Goal: Transaction & Acquisition: Purchase product/service

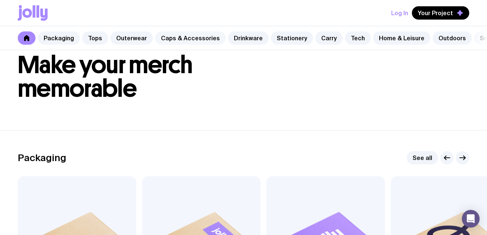
click at [203, 39] on link "Caps & Accessories" at bounding box center [190, 37] width 71 height 13
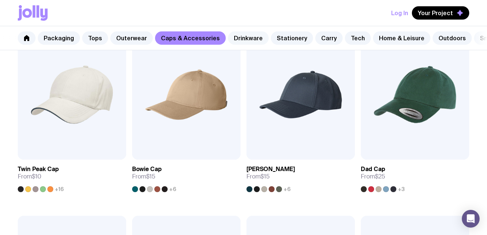
scroll to position [177, 0]
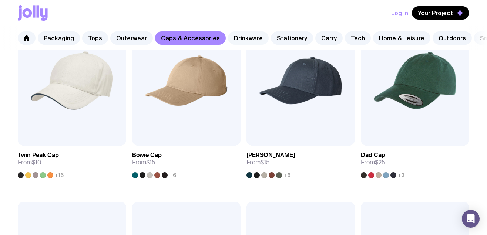
click at [246, 36] on link "Drinkware" at bounding box center [248, 37] width 41 height 13
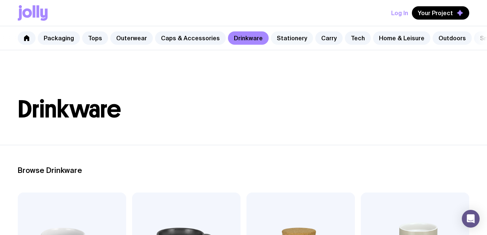
click at [272, 36] on link "Stationery" at bounding box center [292, 37] width 42 height 13
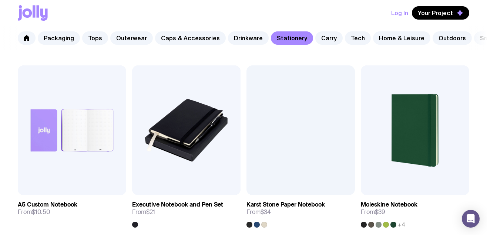
scroll to position [682, 0]
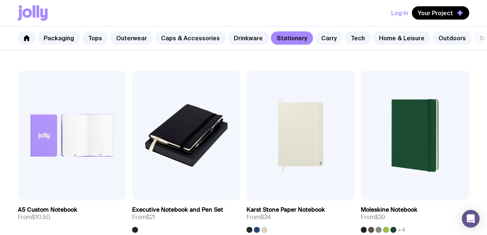
click at [321, 37] on link "Carry" at bounding box center [328, 37] width 27 height 13
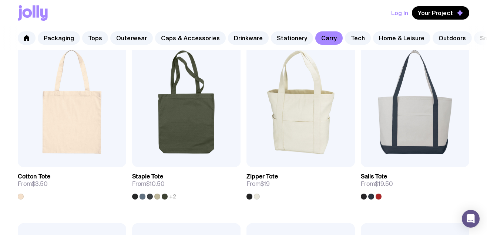
scroll to position [159, 0]
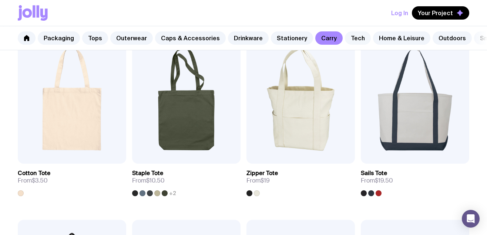
click at [347, 35] on link "Tech" at bounding box center [358, 37] width 26 height 13
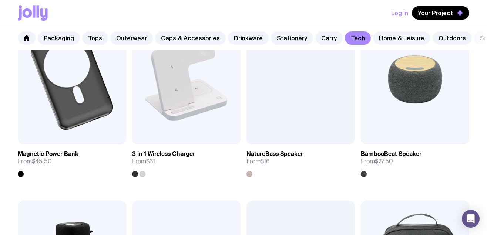
scroll to position [553, 0]
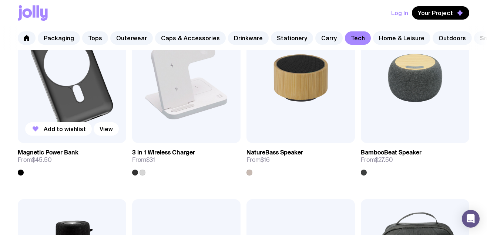
click at [85, 104] on img at bounding box center [72, 78] width 108 height 130
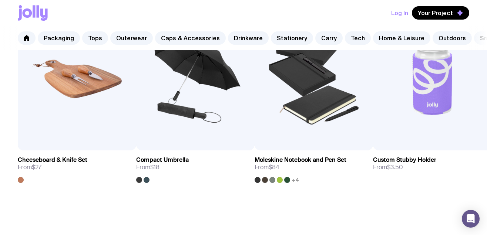
scroll to position [395, 0]
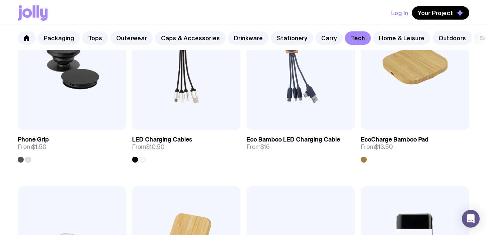
scroll to position [152, 0]
